Goal: Check status

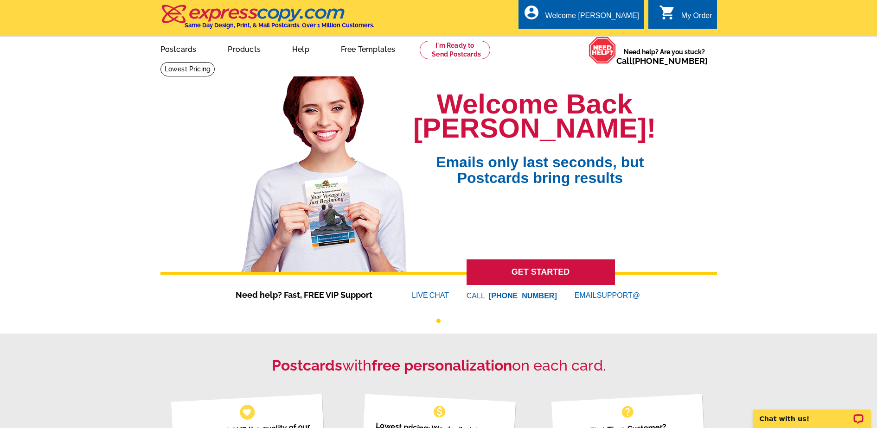
click at [674, 14] on icon "shopping_cart" at bounding box center [667, 12] width 17 height 17
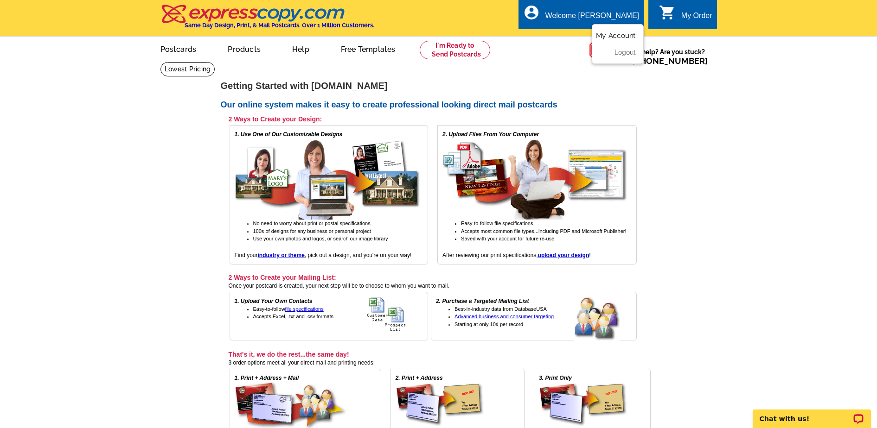
click at [607, 34] on link "My Account" at bounding box center [616, 36] width 40 height 8
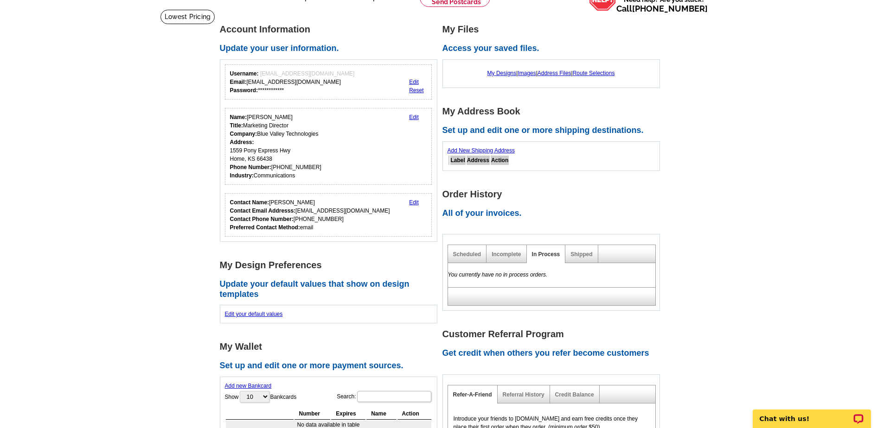
scroll to position [53, 0]
drag, startPoint x: 468, startPoint y: 255, endPoint x: 558, endPoint y: 265, distance: 90.1
click at [526, 263] on div "Scheduled Incomplete In Process Shipped You currently have no in process orders." at bounding box center [550, 274] width 207 height 61
click at [578, 250] on div "Shipped" at bounding box center [581, 254] width 32 height 18
click at [577, 254] on link "Shipped" at bounding box center [581, 254] width 22 height 6
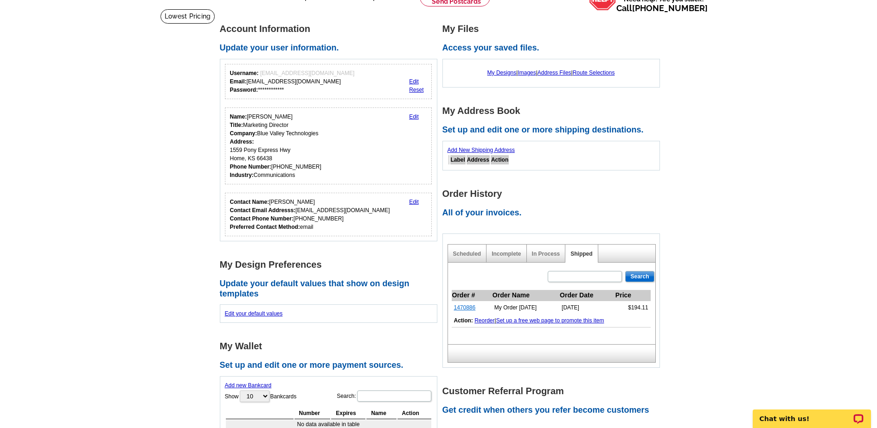
click at [465, 308] on link "1470886" at bounding box center [465, 308] width 22 height 6
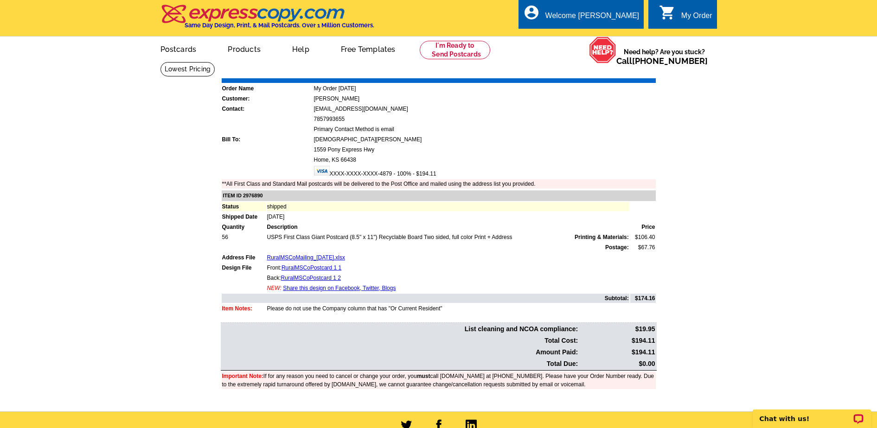
click at [584, 70] on link "Download Invoice" at bounding box center [573, 72] width 66 height 8
